Goal: Find contact information: Find contact information

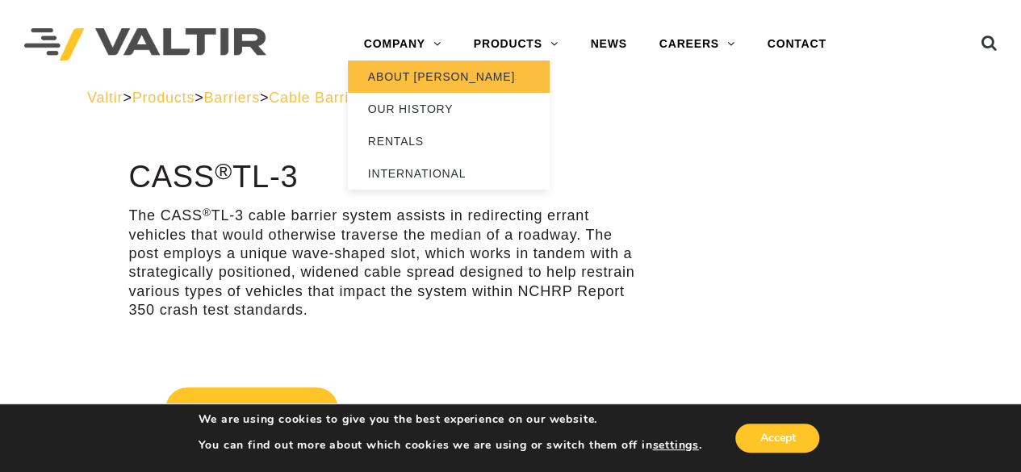
click at [413, 77] on link "ABOUT [PERSON_NAME]" at bounding box center [449, 77] width 202 height 32
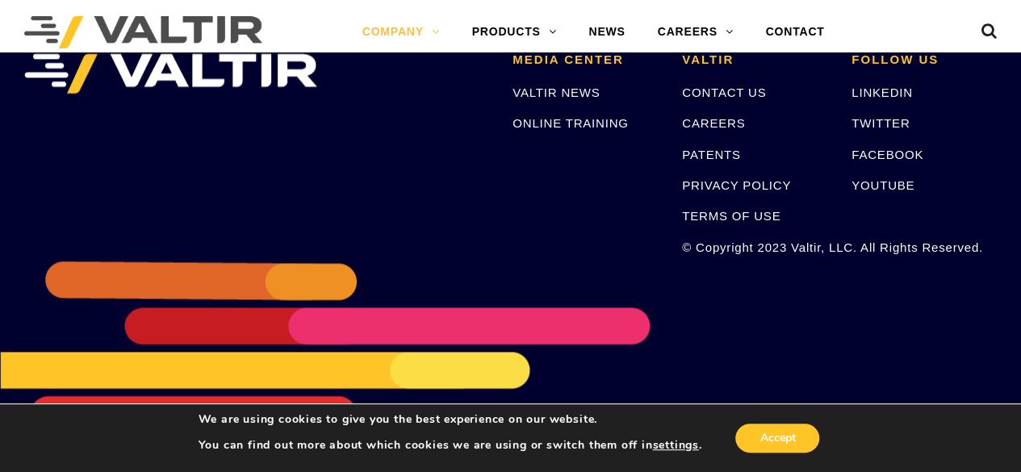
scroll to position [3925, 0]
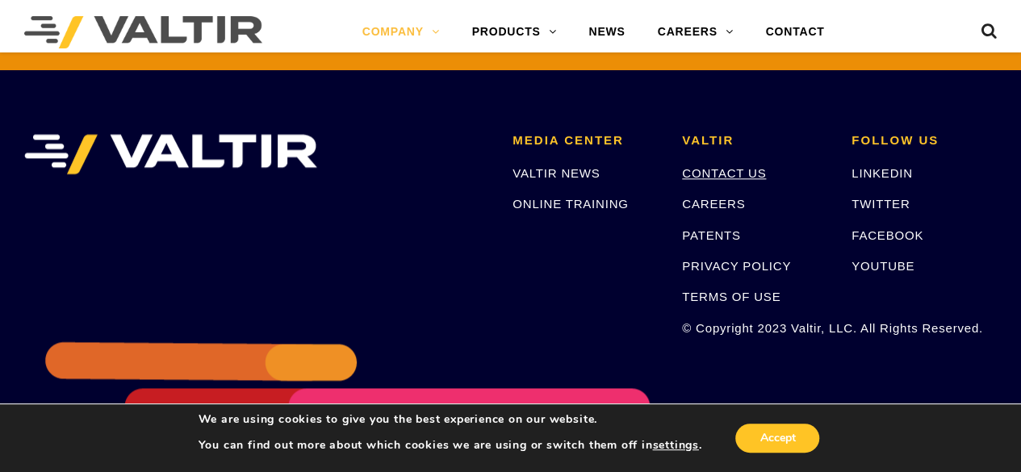
click at [733, 170] on link "CONTACT US" at bounding box center [724, 173] width 84 height 14
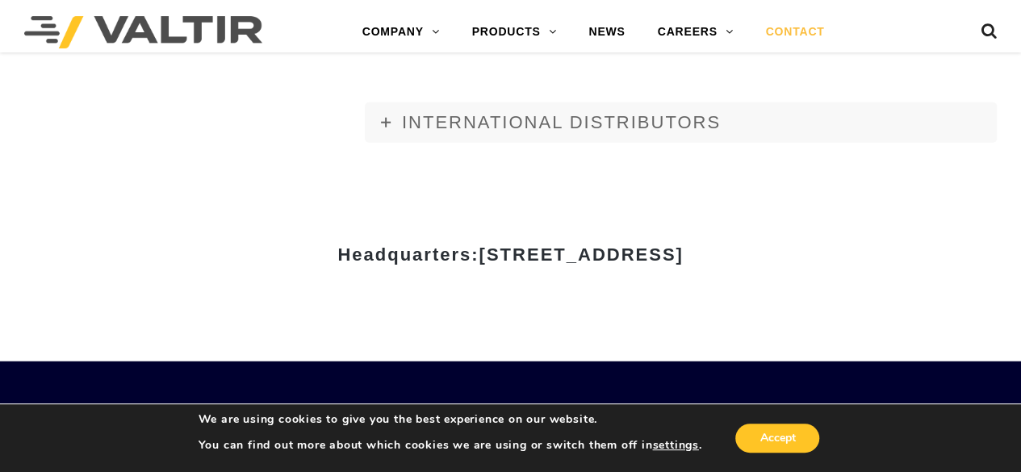
scroll to position [1776, 0]
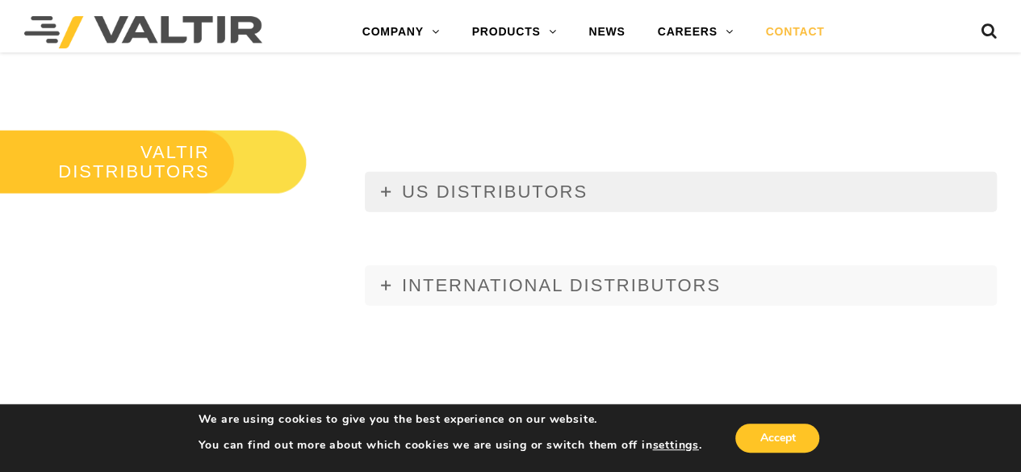
click at [488, 198] on span "US DISTRIBUTORS" at bounding box center [495, 192] width 186 height 20
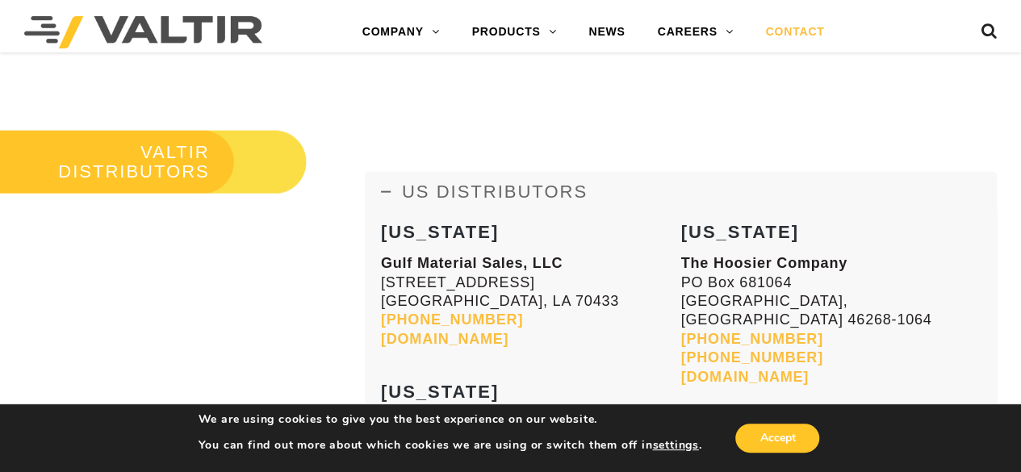
drag, startPoint x: 846, startPoint y: 261, endPoint x: 683, endPoint y: 272, distance: 163.5
click at [683, 272] on p "The Hoosier Company PO Box 681064 Indianapolis, IN 46268-1064 800-521-4184 317-…" at bounding box center [831, 320] width 300 height 132
copy strong "The Hoosier Company"
